Goal: Find specific page/section: Find specific page/section

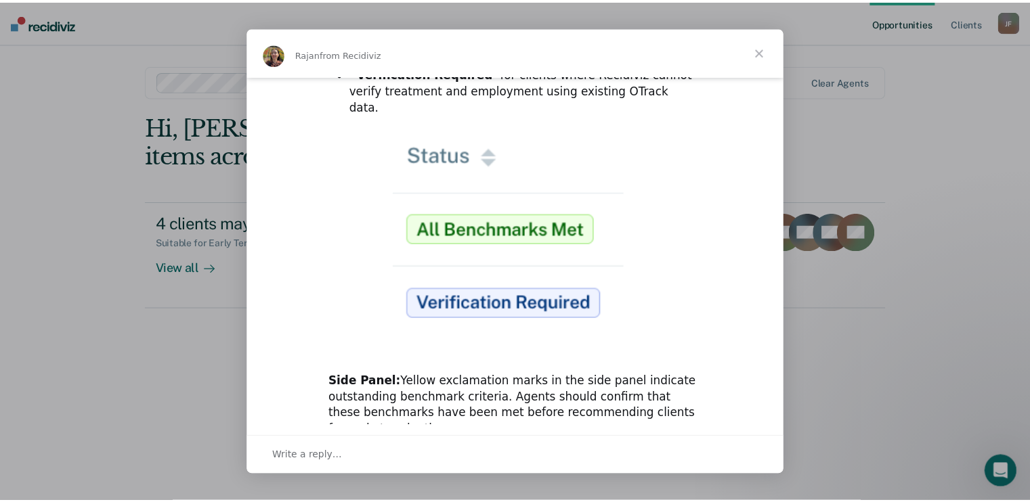
scroll to position [315, 0]
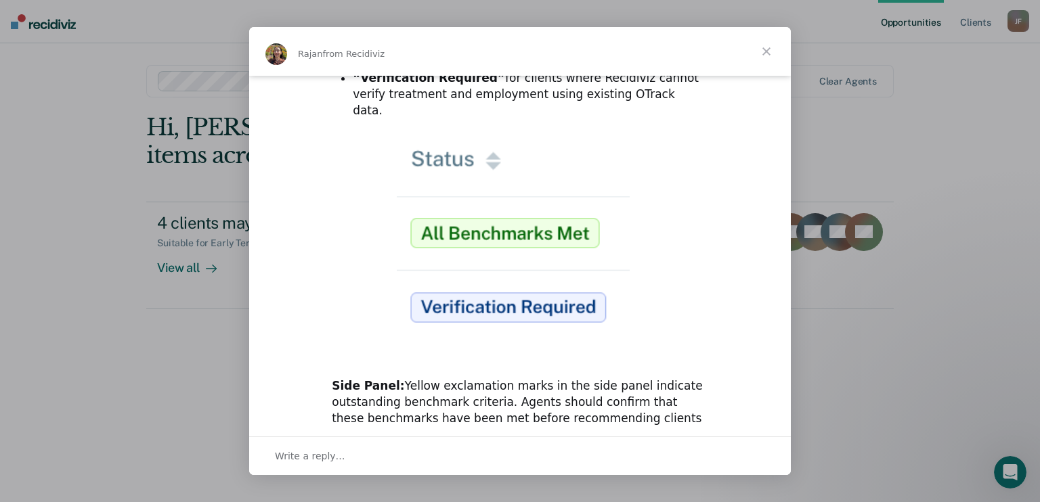
click at [765, 50] on span "Close" at bounding box center [766, 51] width 49 height 49
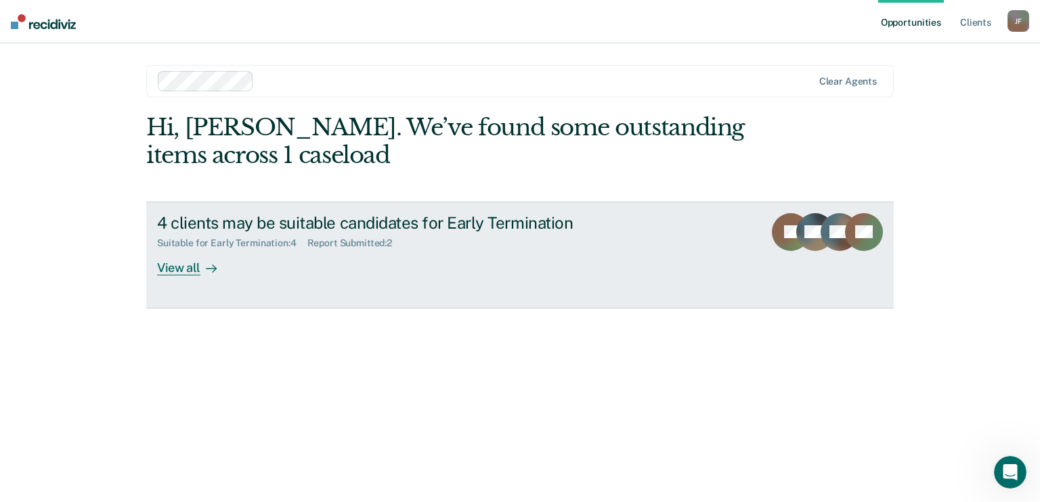
click at [172, 265] on div "View all" at bounding box center [195, 262] width 76 height 26
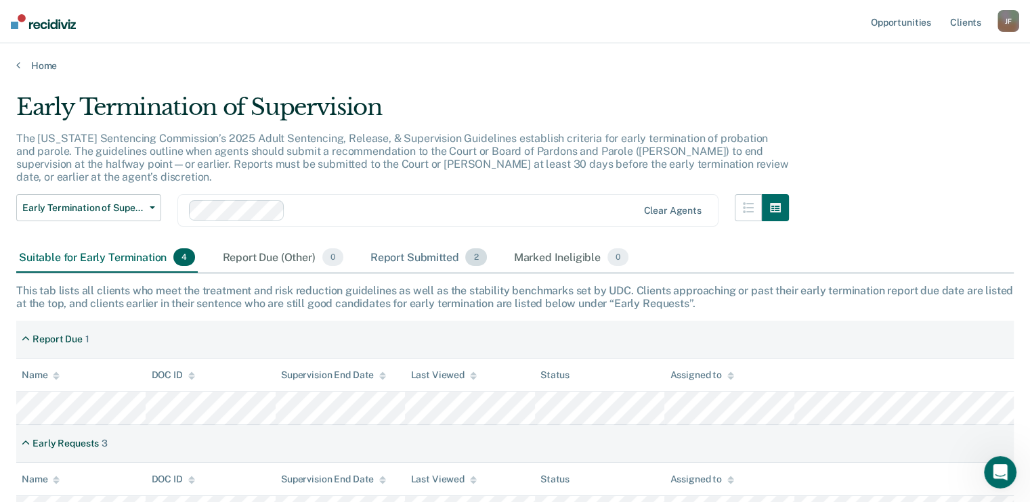
click at [417, 248] on div "Report Submitted 2" at bounding box center [429, 258] width 122 height 30
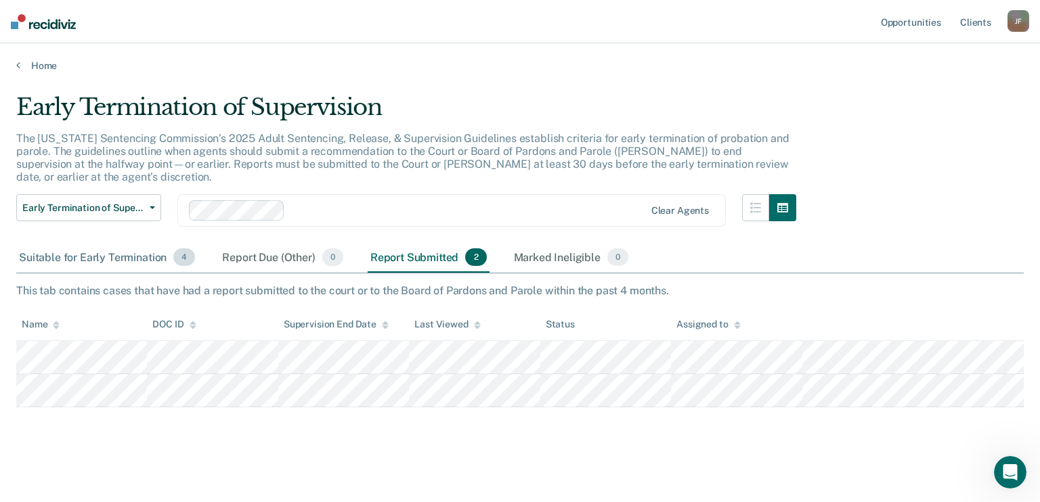
click at [104, 248] on div "Suitable for Early Termination 4" at bounding box center [106, 258] width 181 height 30
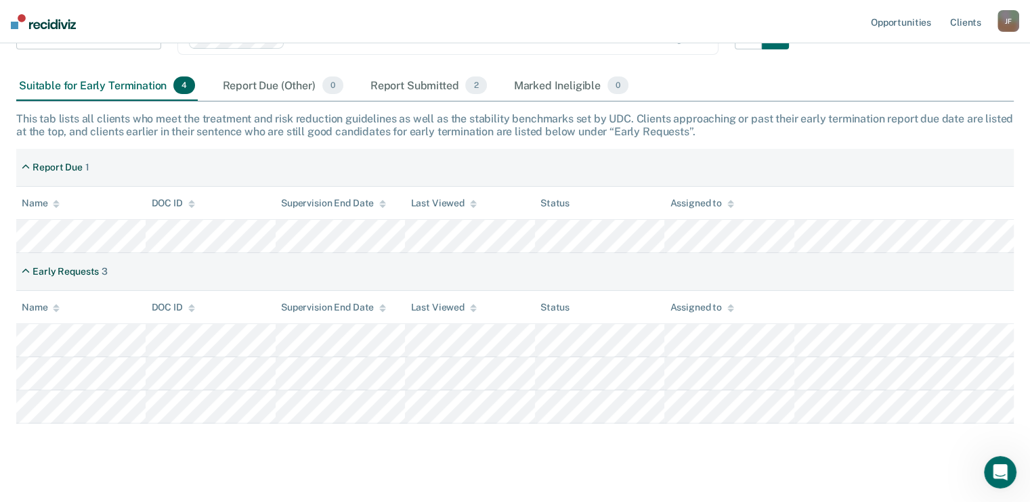
scroll to position [177, 0]
